Goal: Obtain resource: Obtain resource

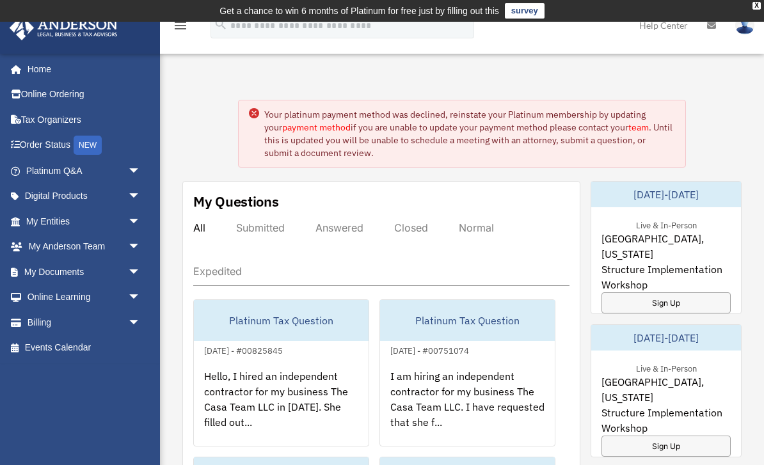
click at [250, 109] on icon at bounding box center [254, 113] width 10 height 10
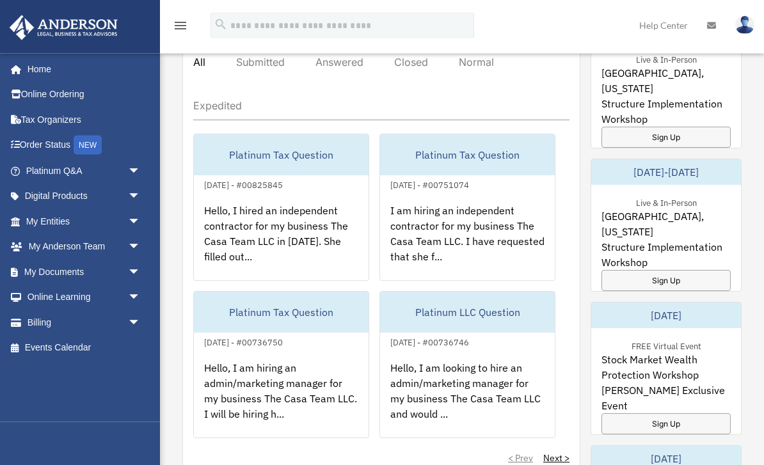
scroll to position [166, 0]
click at [41, 276] on link "My Documents arrow_drop_down" at bounding box center [84, 272] width 151 height 26
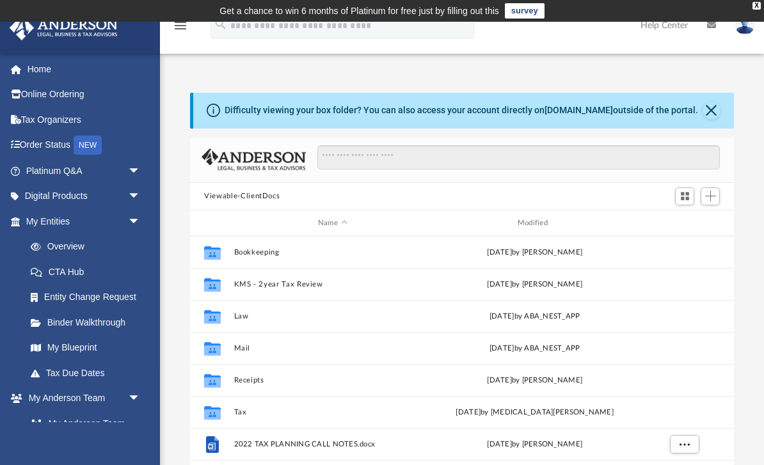
scroll to position [291, 543]
click at [714, 113] on button "Close" at bounding box center [712, 111] width 18 height 18
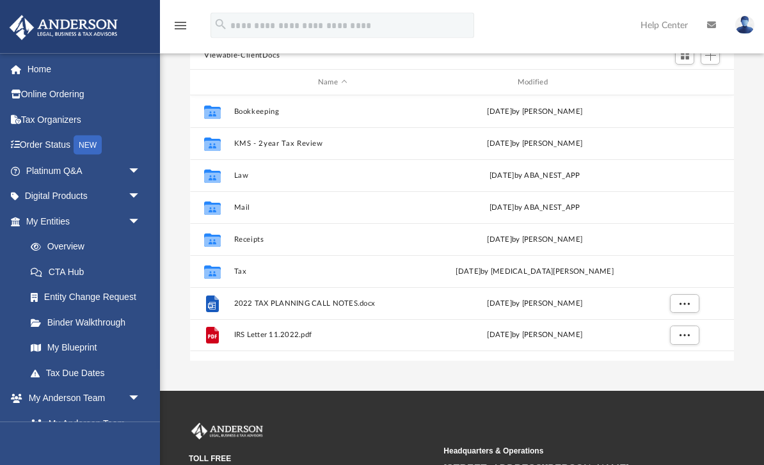
scroll to position [100, 0]
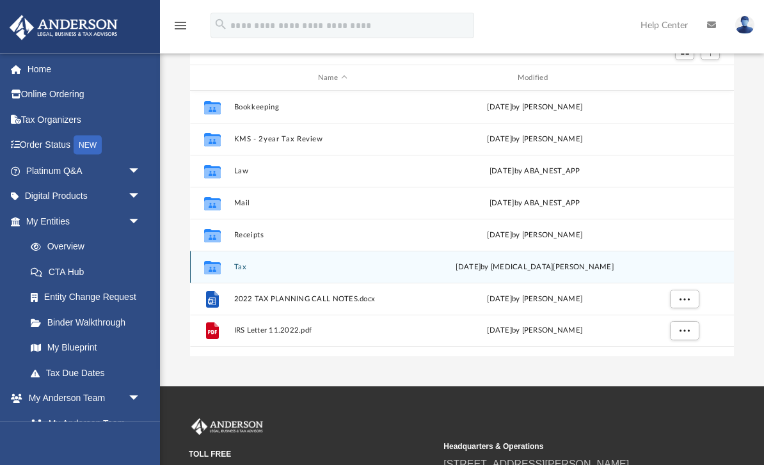
click at [237, 267] on button "Tax" at bounding box center [332, 268] width 197 height 8
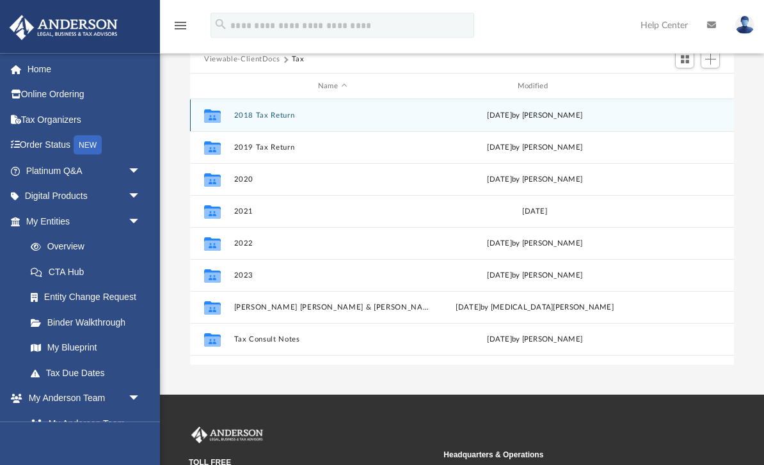
scroll to position [92, 0]
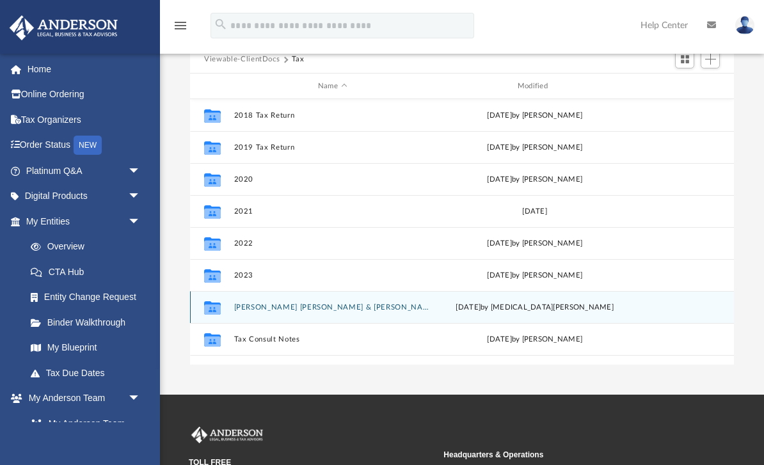
click at [264, 309] on button "Flores Lopez, Walter & Gisela" at bounding box center [332, 307] width 197 height 8
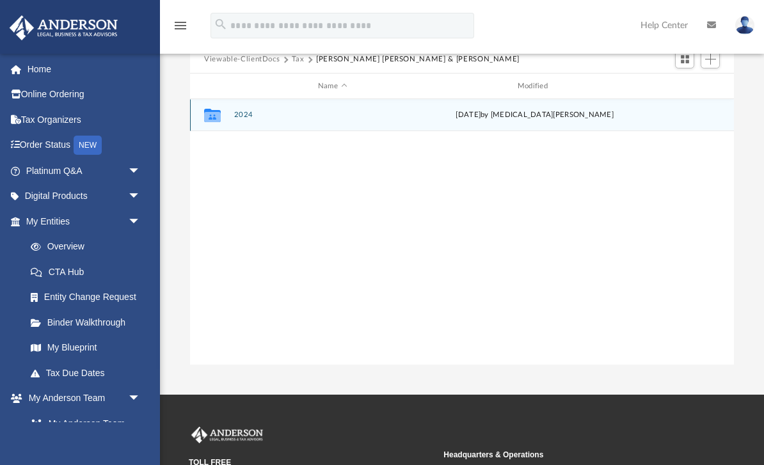
click at [240, 118] on button "2024" at bounding box center [332, 115] width 197 height 8
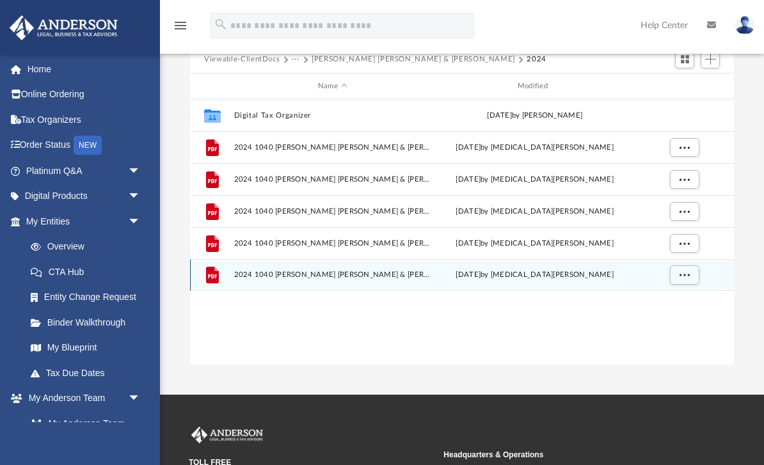
click at [393, 273] on span "2024 1040 Flores Lopez, Walter & Gisela - Review Copy.pdf" at bounding box center [332, 275] width 197 height 8
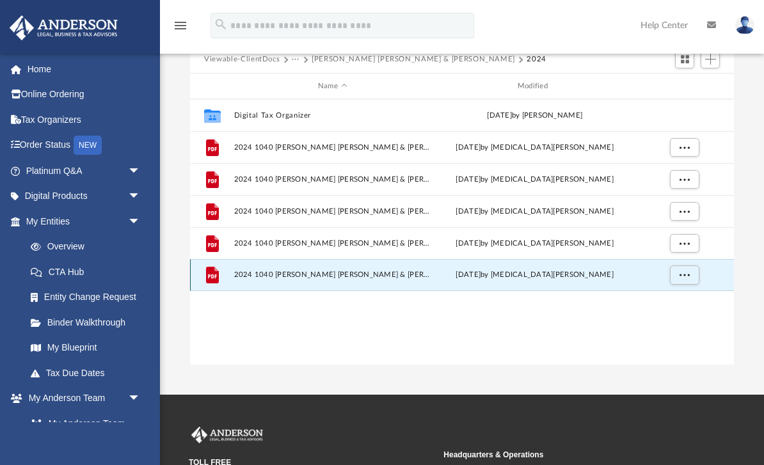
click at [389, 275] on span "2024 1040 Flores Lopez, Walter & Gisela - Review Copy.pdf" at bounding box center [332, 275] width 197 height 8
click at [396, 271] on span "2024 1040 Flores Lopez, Walter & Gisela - Review Copy.pdf" at bounding box center [332, 275] width 197 height 8
click at [681, 278] on span "More options" at bounding box center [685, 274] width 10 height 7
click at [676, 323] on li "Download" at bounding box center [673, 320] width 37 height 13
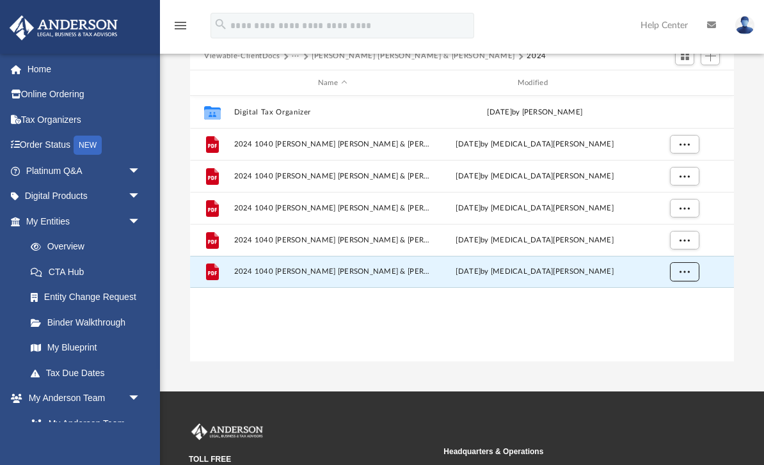
scroll to position [95, 0]
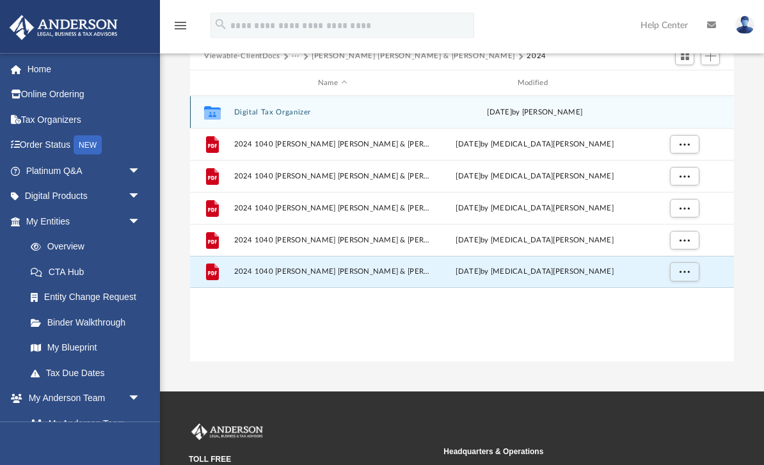
click at [255, 115] on button "Digital Tax Organizer" at bounding box center [332, 113] width 197 height 8
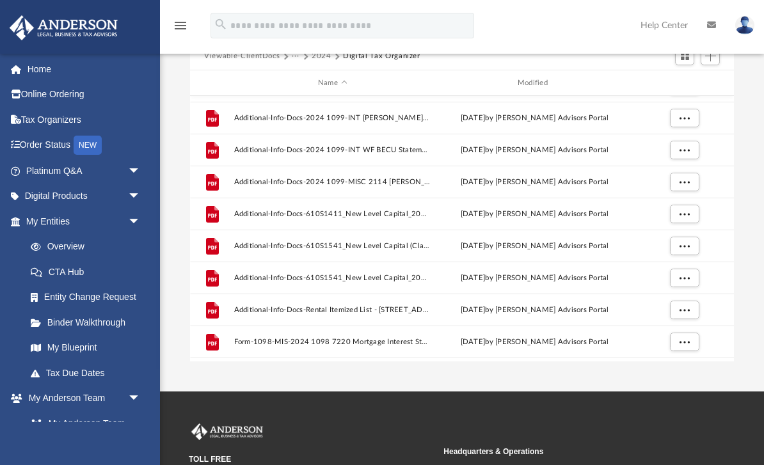
scroll to position [59, 0]
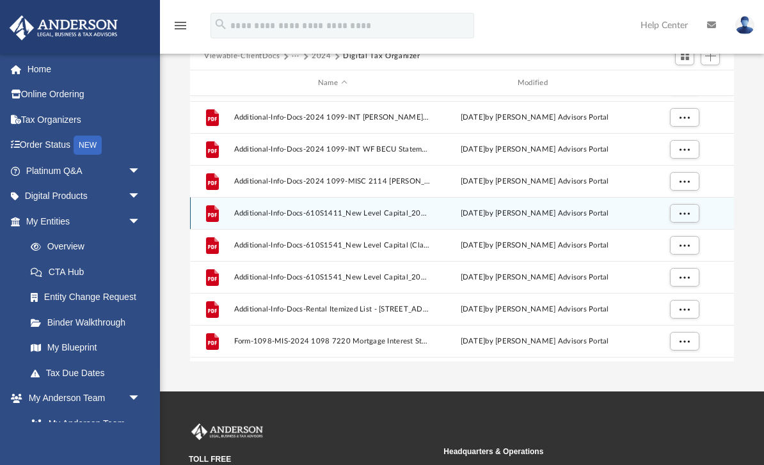
click at [270, 211] on span "Additional-Info-Docs-610S1411_New Level Capital_2024_ArchiveK1Package-175154909…" at bounding box center [332, 213] width 197 height 8
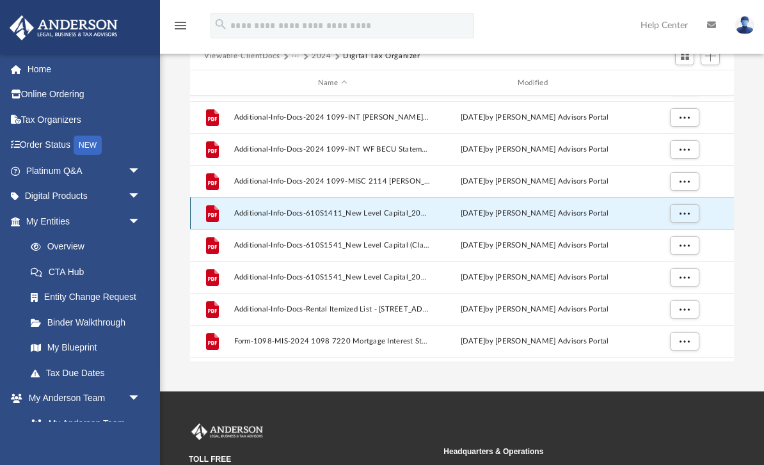
click at [592, 216] on div "Thu Jul 3 2025 by Anderson Advisors Portal" at bounding box center [535, 214] width 197 height 12
click at [684, 213] on span "More options" at bounding box center [685, 213] width 10 height 7
click at [676, 239] on li "Preview" at bounding box center [673, 238] width 37 height 13
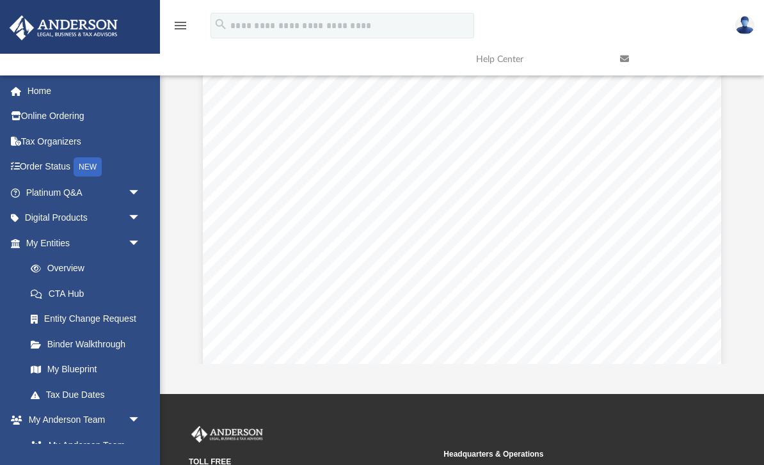
scroll to position [0, 0]
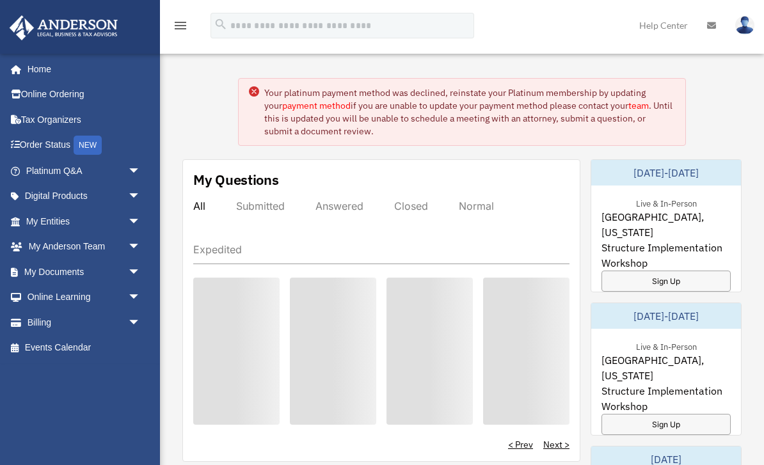
scroll to position [207, 0]
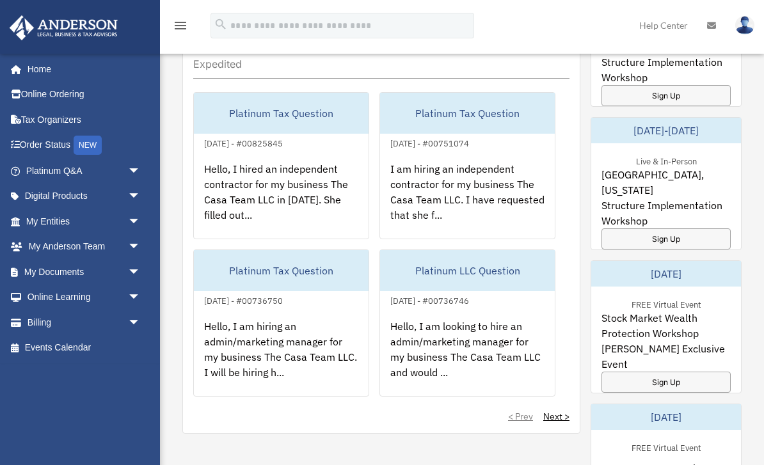
click at [43, 277] on link "My Documents arrow_drop_down" at bounding box center [84, 272] width 151 height 26
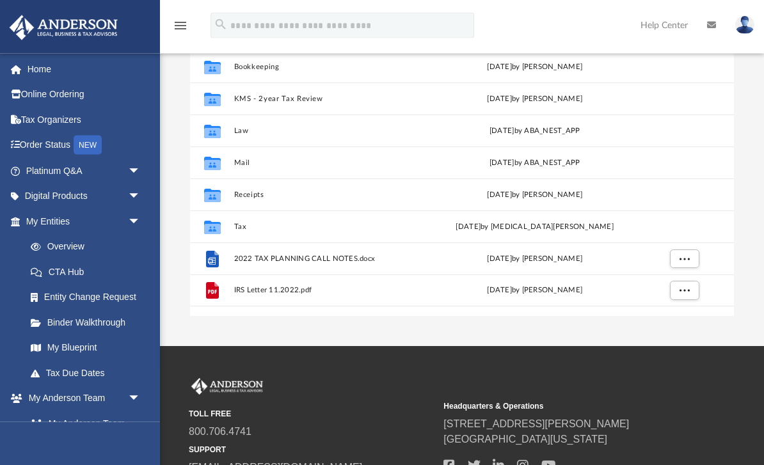
scroll to position [186, 0]
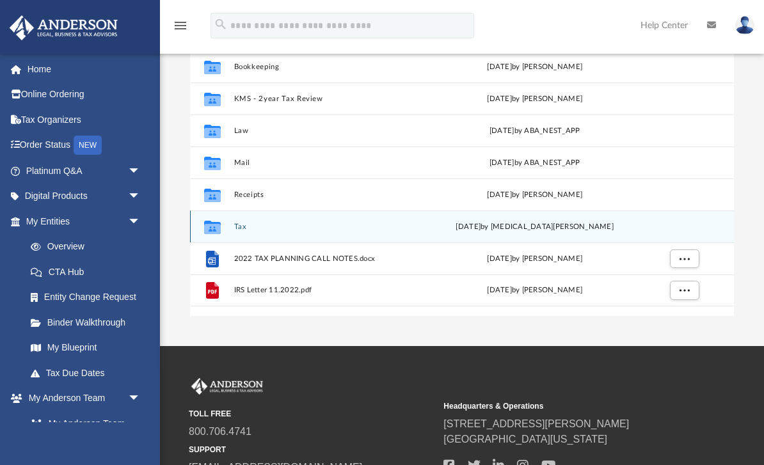
click at [235, 229] on button "Tax" at bounding box center [332, 227] width 197 height 8
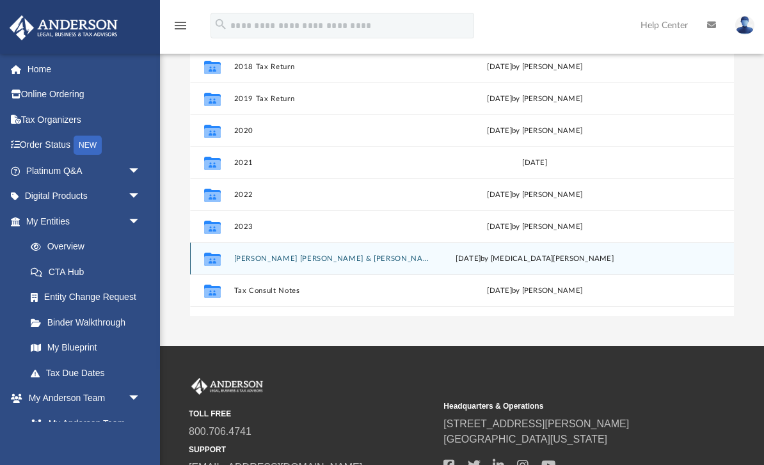
click at [253, 259] on button "[PERSON_NAME] [PERSON_NAME] & [PERSON_NAME]" at bounding box center [332, 259] width 197 height 8
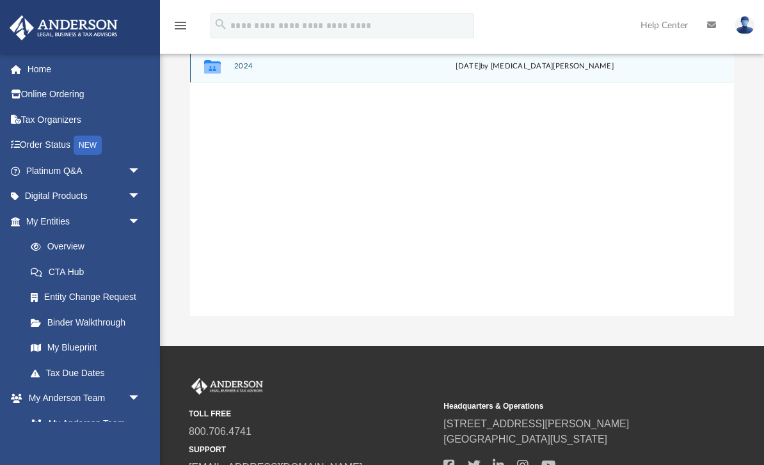
click at [227, 63] on div "Collaborated Folder" at bounding box center [213, 66] width 32 height 20
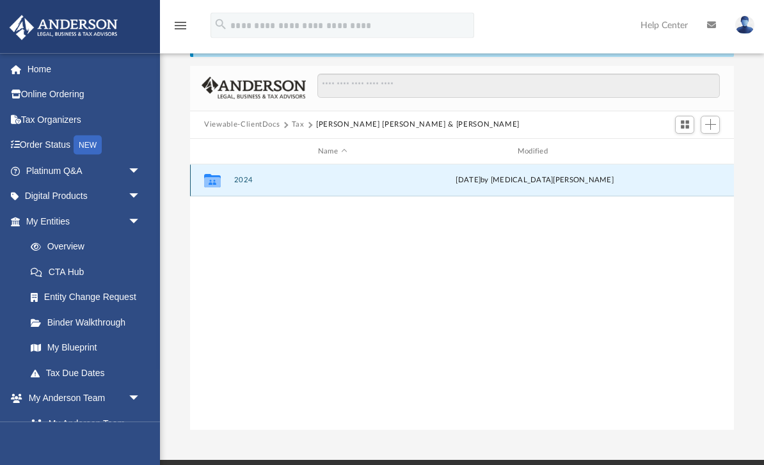
scroll to position [74, 0]
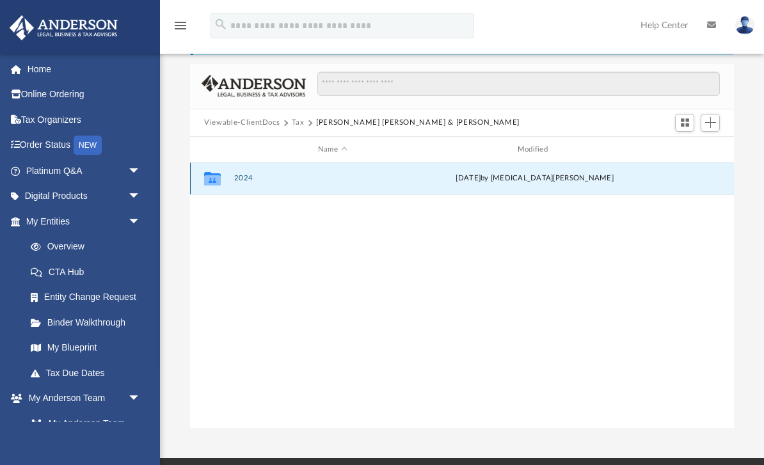
click at [243, 182] on button "2024" at bounding box center [332, 179] width 197 height 8
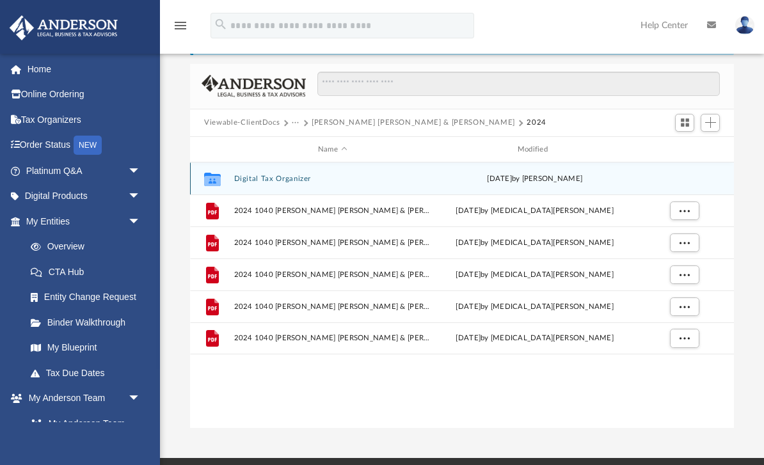
click at [243, 175] on button "Digital Tax Organizer" at bounding box center [332, 179] width 197 height 8
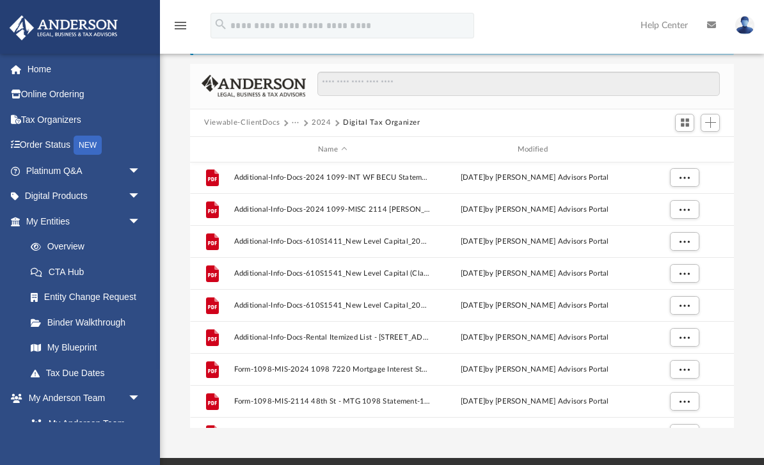
scroll to position [116, 0]
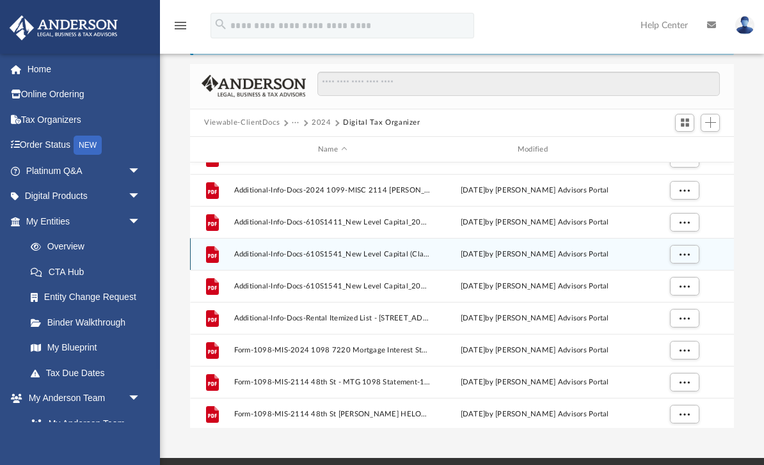
click at [405, 257] on span "Additional-Info-Docs-610S1541_New Level Capital (Class B)_2024_ArchiveK1Package…" at bounding box center [332, 254] width 197 height 8
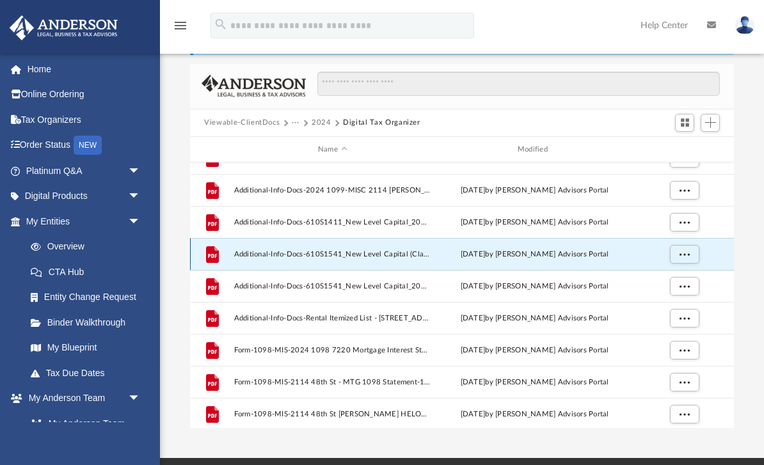
click at [682, 253] on span "More options" at bounding box center [685, 254] width 10 height 7
click at [673, 282] on li "Preview" at bounding box center [673, 279] width 37 height 13
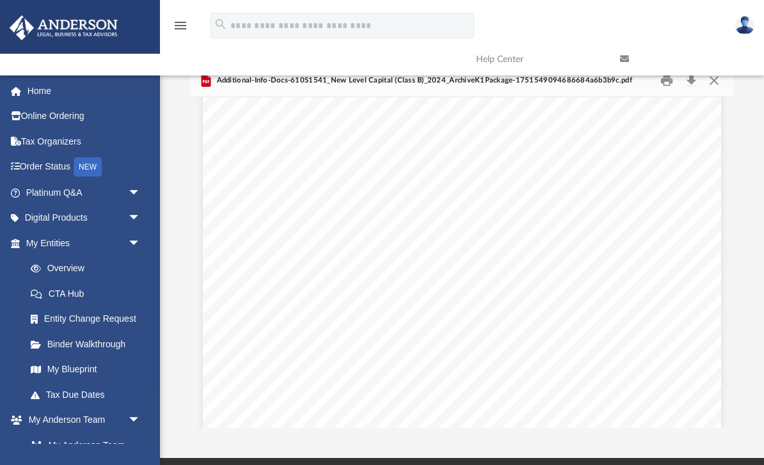
scroll to position [1708, 0]
click at [714, 90] on button "Close" at bounding box center [713, 80] width 23 height 20
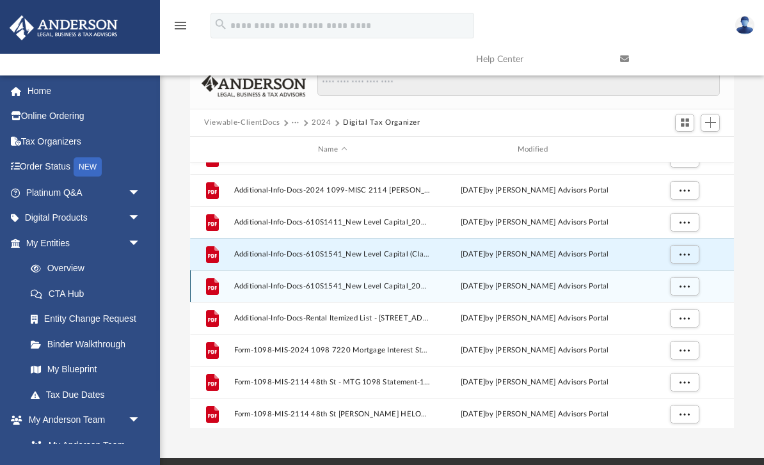
click at [405, 286] on span "Additional-Info-Docs-610S1541_New Level Capital_2024_ArchiveK1Package-175154909…" at bounding box center [332, 286] width 197 height 8
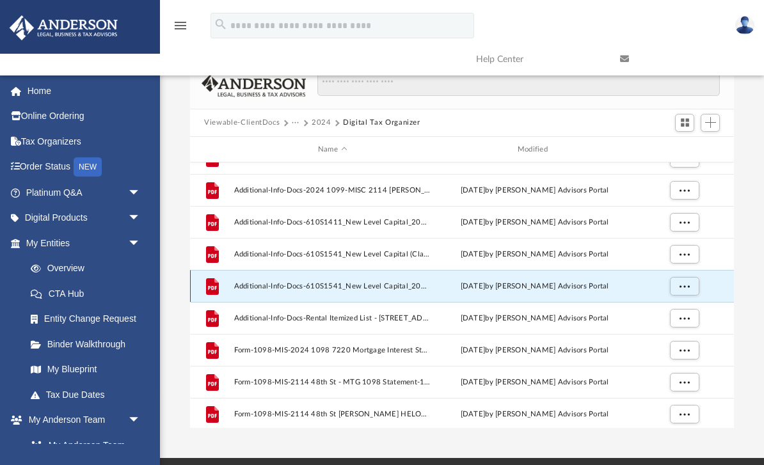
click at [693, 286] on button "More options" at bounding box center [684, 286] width 29 height 19
click at [679, 315] on li "Preview" at bounding box center [673, 311] width 37 height 13
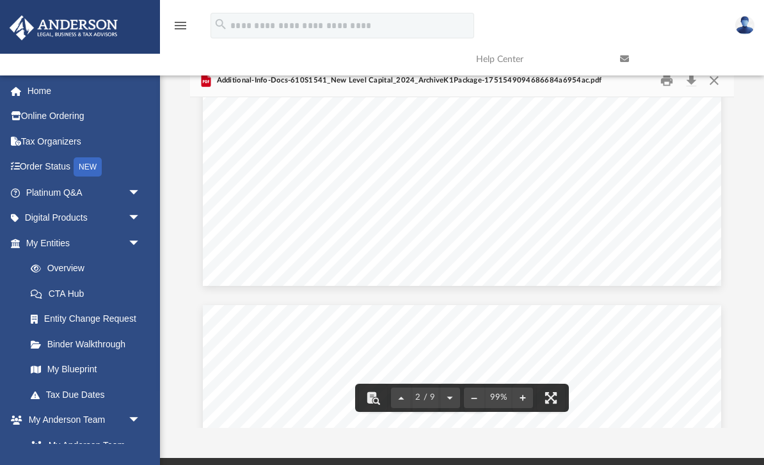
scroll to position [1130, 0]
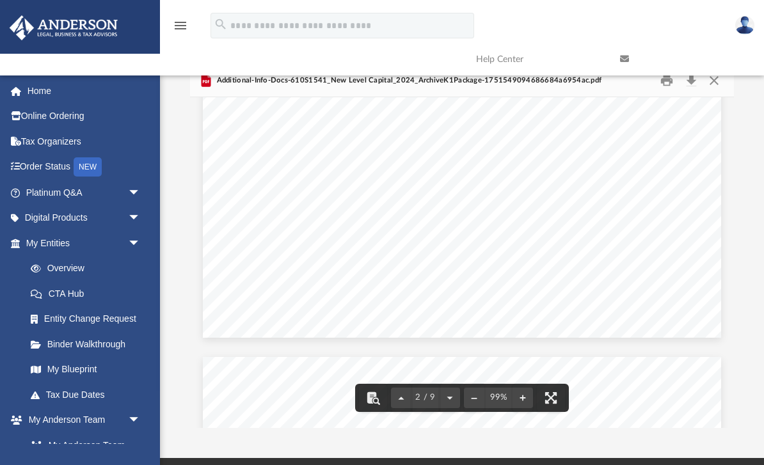
click at [719, 88] on button "Close" at bounding box center [713, 80] width 23 height 20
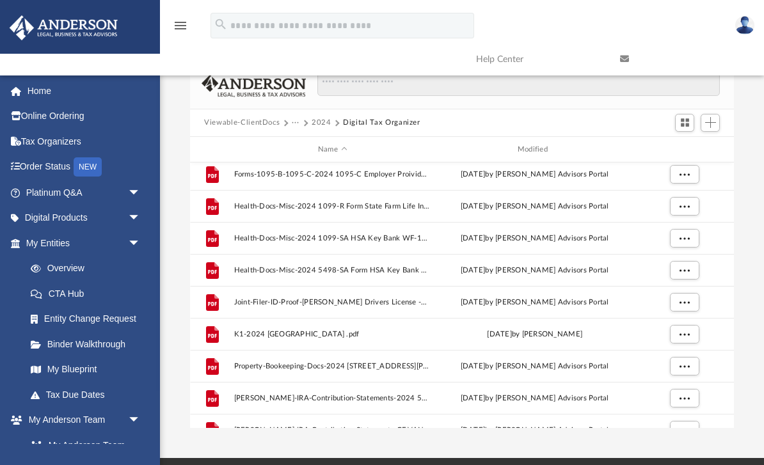
scroll to position [388, 0]
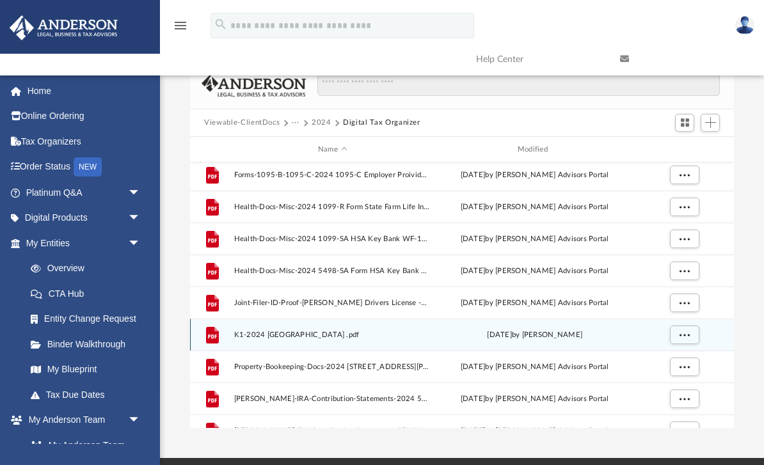
click at [359, 338] on span "K1-2024 [GEOGRAPHIC_DATA] .pdf" at bounding box center [332, 335] width 197 height 8
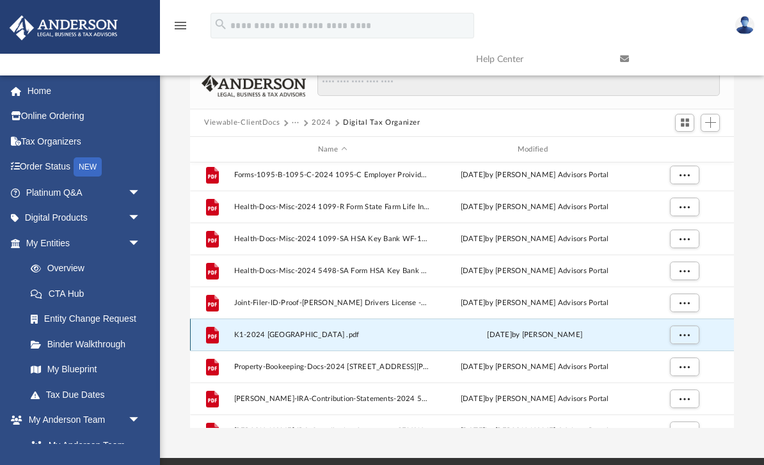
click at [678, 335] on button "More options" at bounding box center [684, 335] width 29 height 19
click at [677, 362] on li "Preview" at bounding box center [673, 360] width 37 height 13
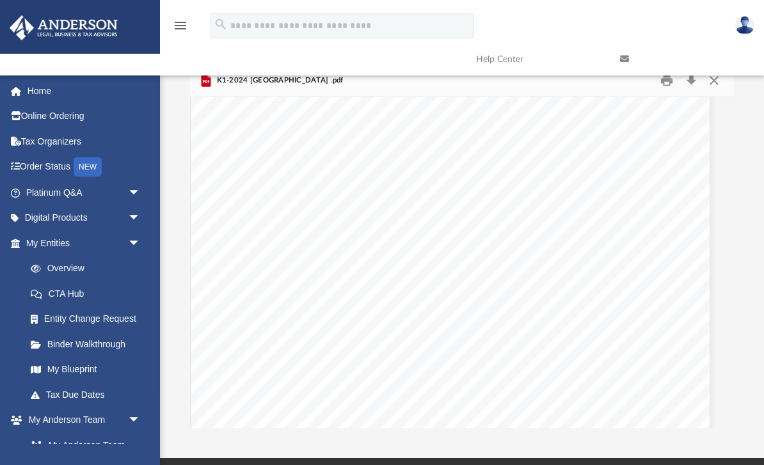
scroll to position [1621, 11]
click at [713, 83] on link at bounding box center [683, 59] width 144 height 51
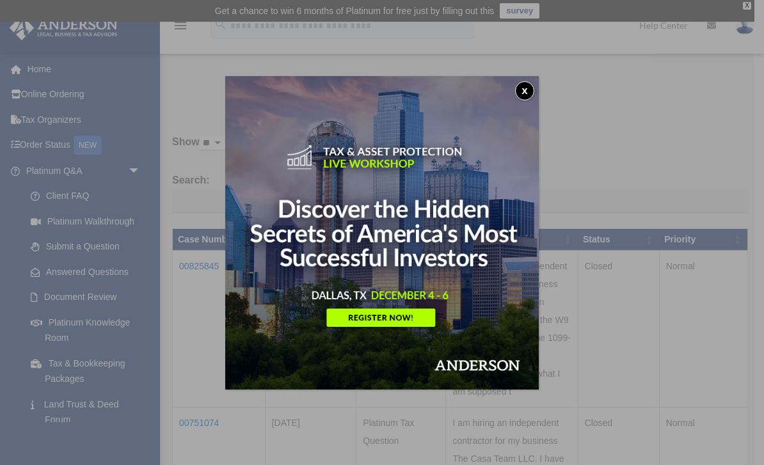
click at [523, 88] on button "x" at bounding box center [524, 90] width 19 height 19
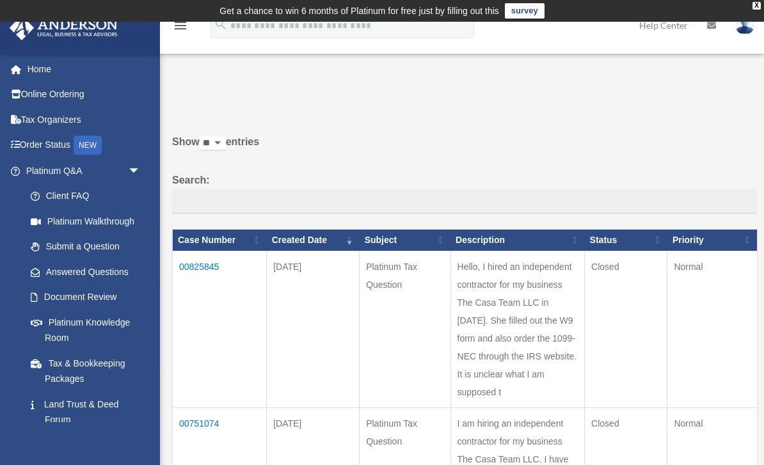
click at [130, 172] on span "arrow_drop_down" at bounding box center [141, 171] width 26 height 26
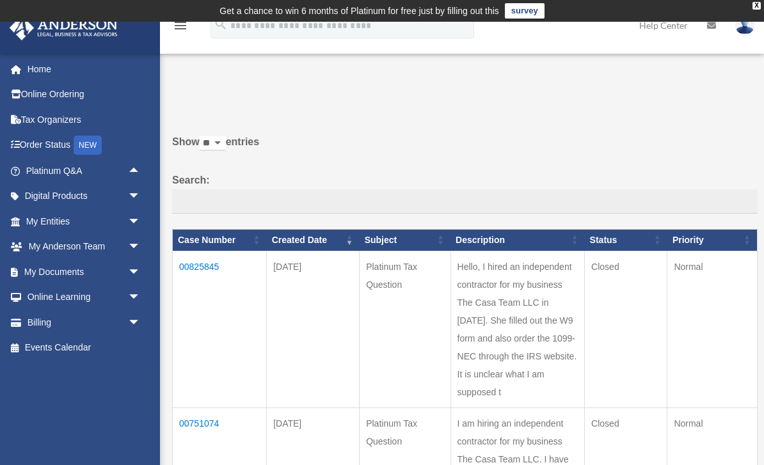
click at [55, 323] on link "Billing arrow_drop_down" at bounding box center [84, 323] width 151 height 26
click at [132, 272] on span "arrow_drop_down" at bounding box center [141, 272] width 26 height 26
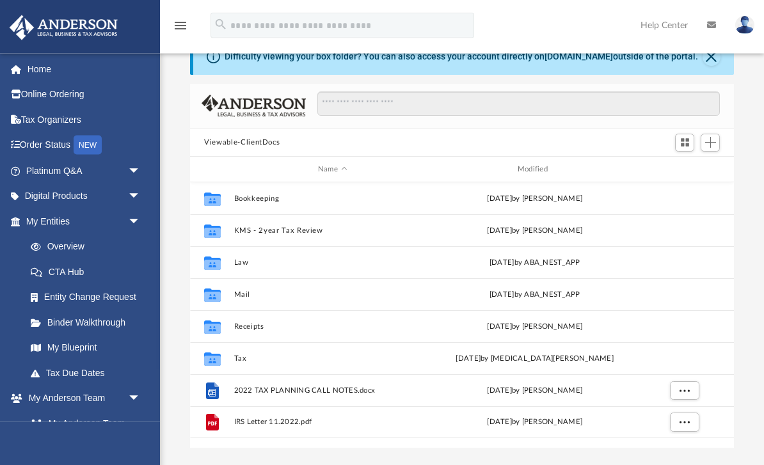
scroll to position [54, 0]
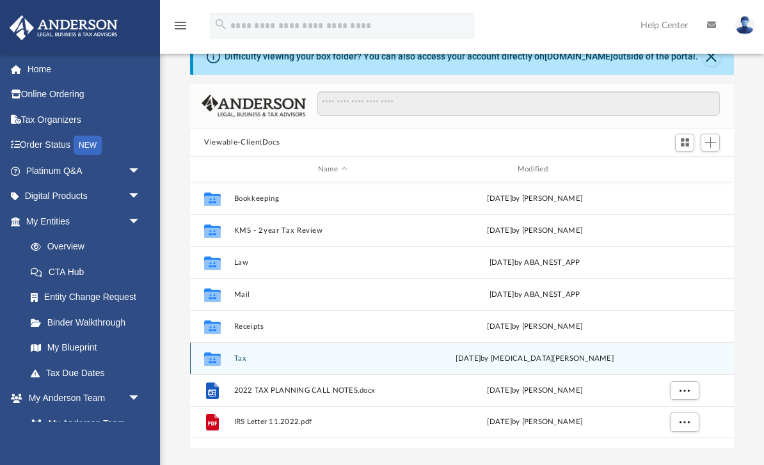
click at [241, 362] on button "Tax" at bounding box center [332, 359] width 197 height 8
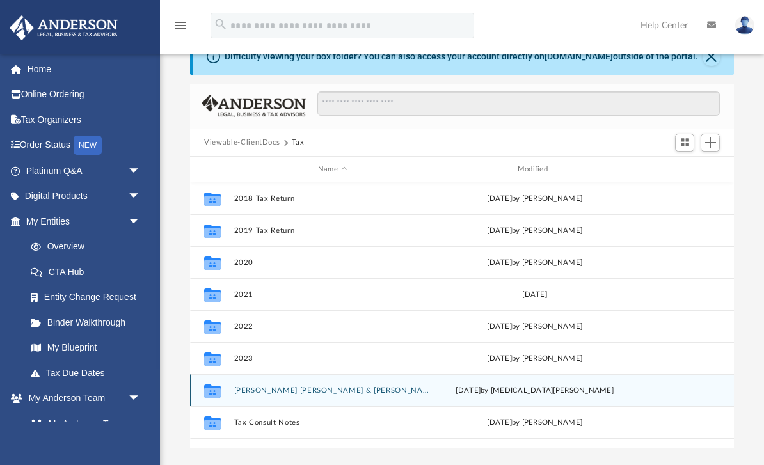
click at [298, 394] on button "[PERSON_NAME] [PERSON_NAME] & [PERSON_NAME]" at bounding box center [332, 391] width 197 height 8
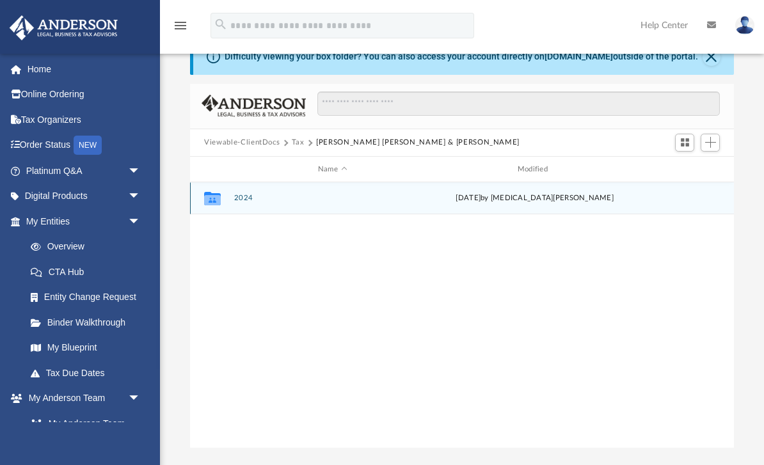
click at [246, 201] on button "2024" at bounding box center [332, 199] width 197 height 8
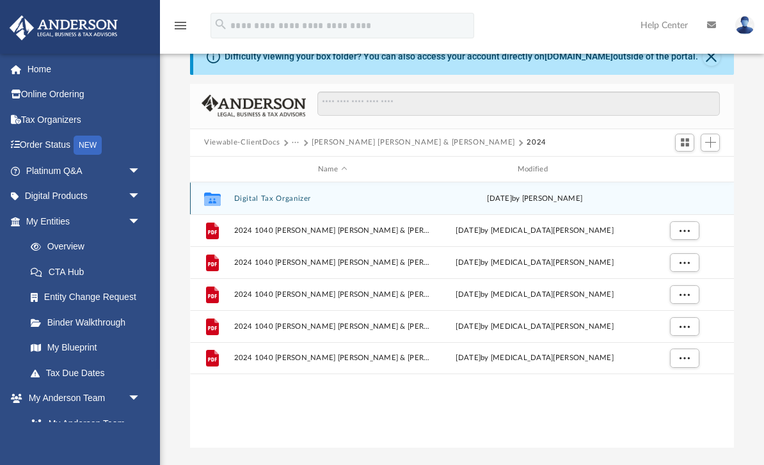
click at [288, 199] on button "Digital Tax Organizer" at bounding box center [332, 199] width 197 height 8
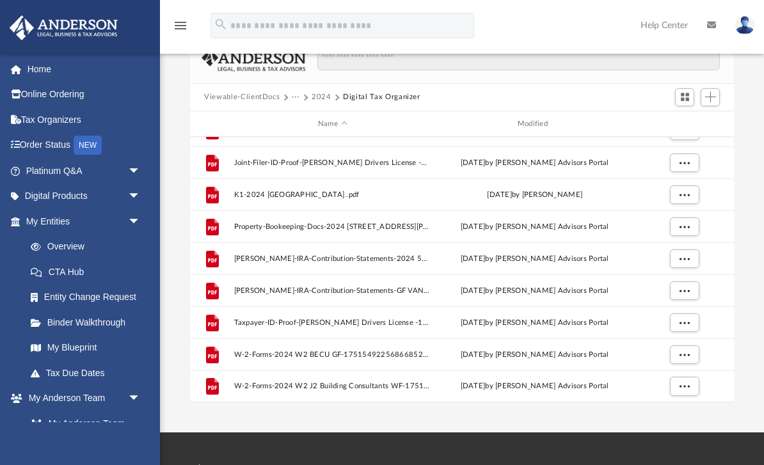
scroll to position [502, 0]
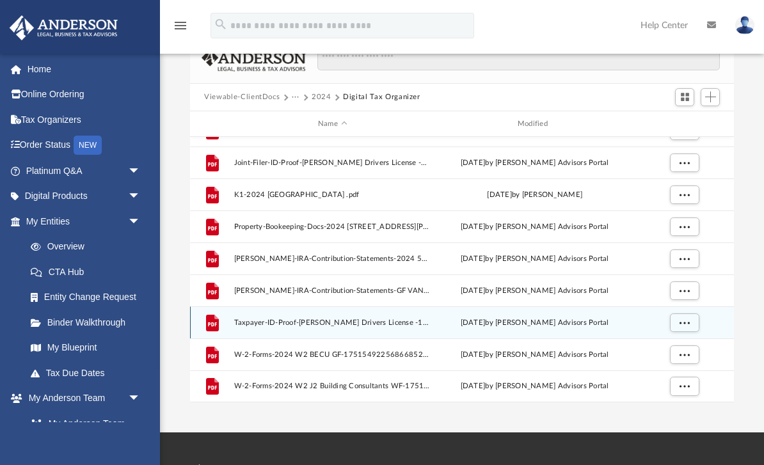
click at [689, 325] on span "More options" at bounding box center [685, 322] width 10 height 7
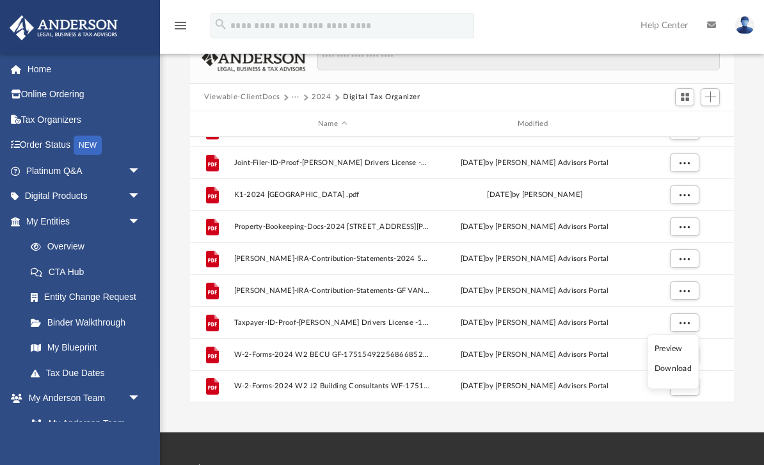
click at [677, 349] on li "Preview" at bounding box center [673, 348] width 37 height 13
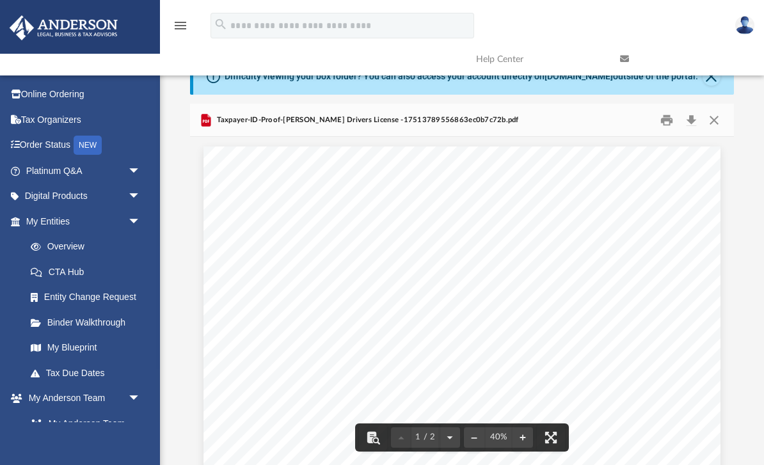
scroll to position [0, 0]
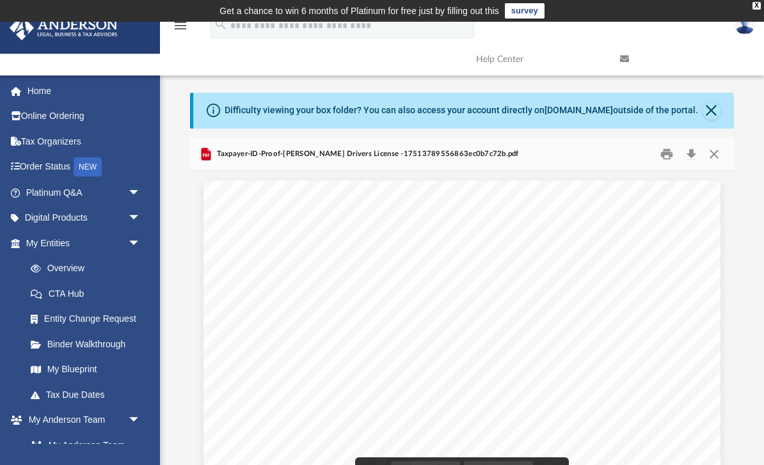
click at [721, 157] on button "Close" at bounding box center [713, 154] width 23 height 20
